Goal: Find specific page/section: Find specific page/section

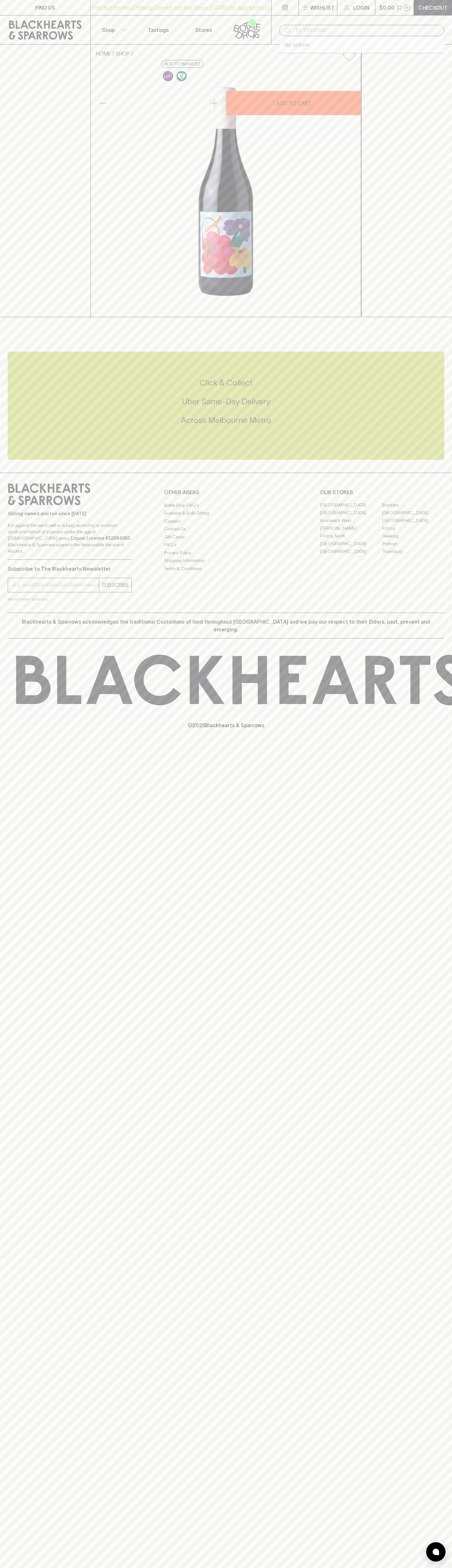
click at [405, 26] on input "text" at bounding box center [366, 30] width 144 height 10
click at [434, 613] on div "Sibling owned and run since 2006 It is against the law to sell or supply alcoho…" at bounding box center [226, 543] width 452 height 140
click at [302, 1567] on html "FIND US | No Bad Bottles | Sibling Owned and Run Since 2006 | No Bad Bottles | …" at bounding box center [226, 784] width 452 height 1568
click at [3, 209] on div "HOME SHOP Parco Gamay Nouveau 2024 $35.00 Add to wishlist 10% discount when pur…" at bounding box center [226, 181] width 452 height 273
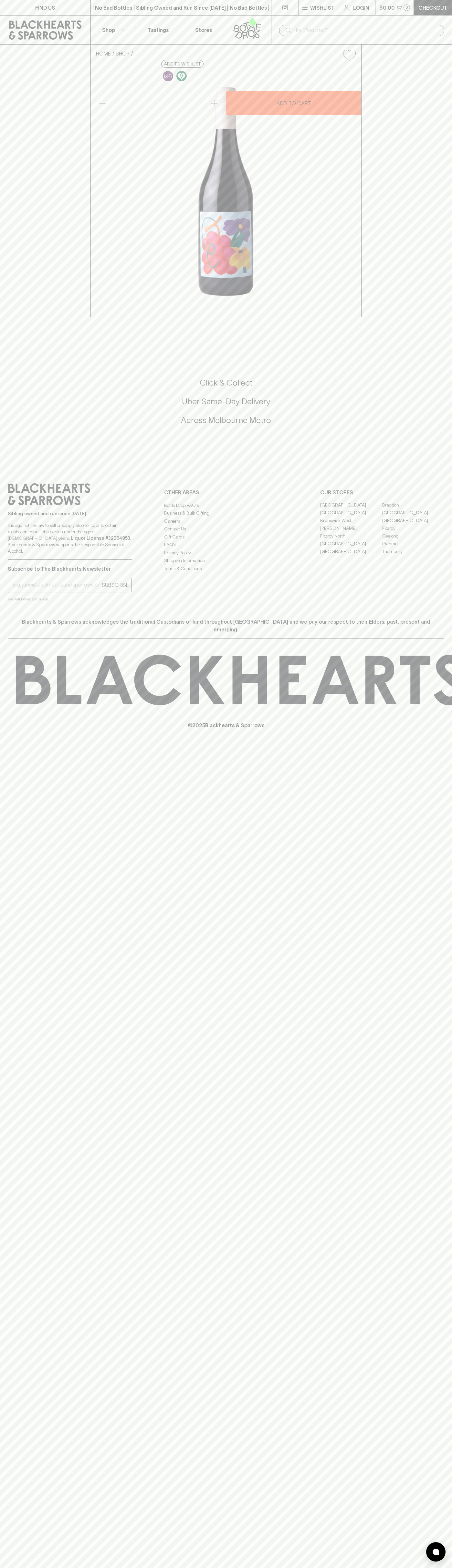
click at [413, 517] on link "[GEOGRAPHIC_DATA]" at bounding box center [413, 513] width 62 height 8
